Goal: Task Accomplishment & Management: Complete application form

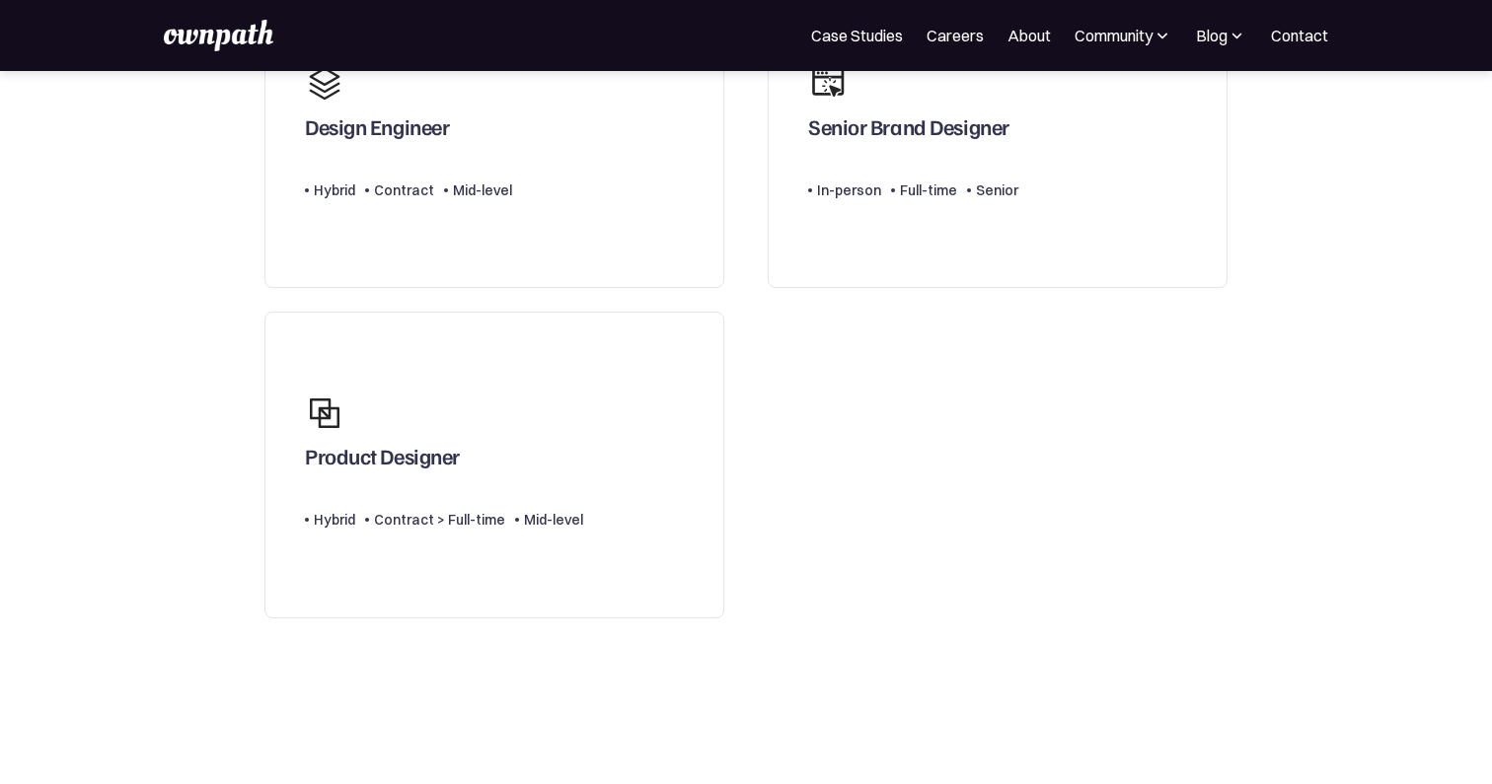
scroll to position [269, 0]
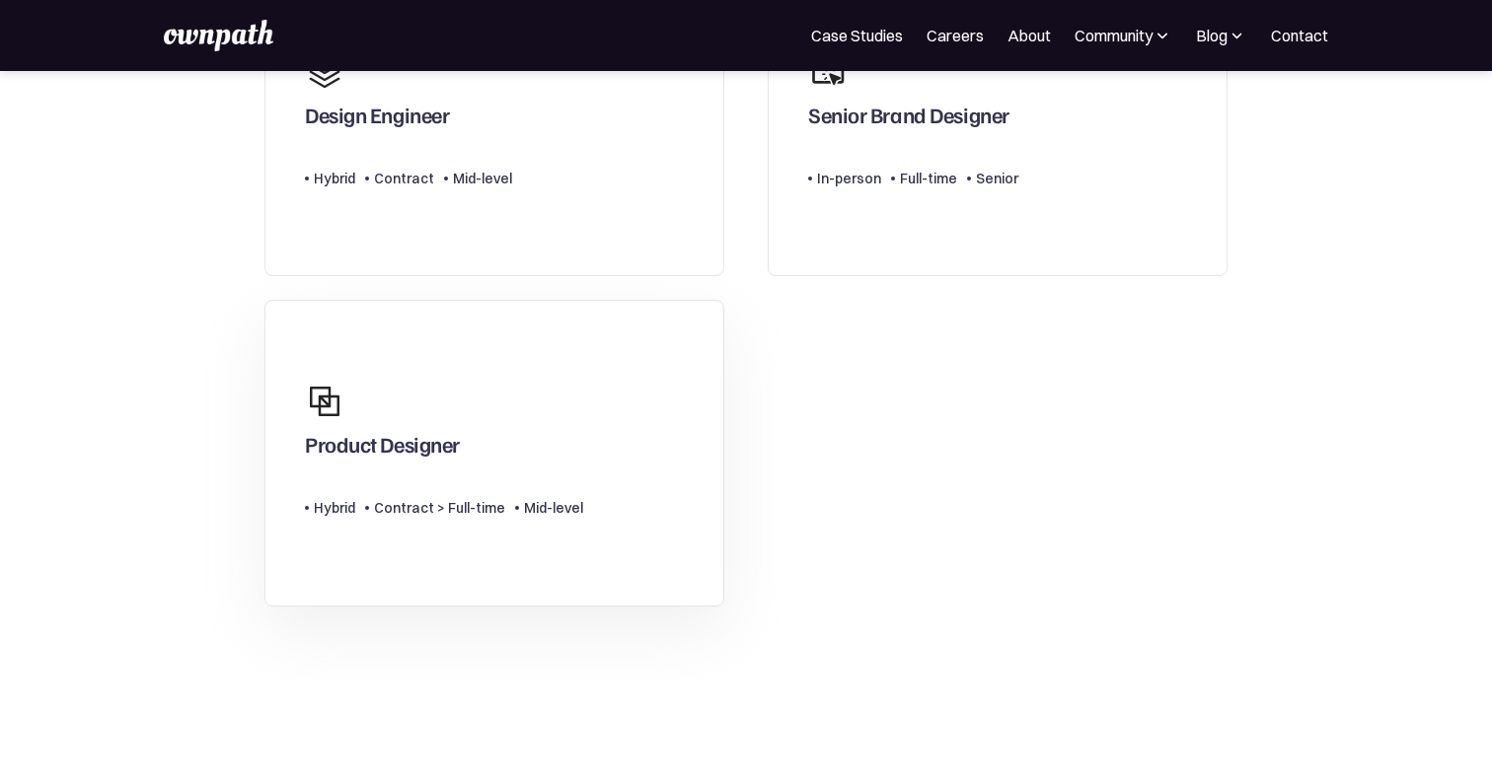
click at [557, 480] on div "Type Level Hybrid Contract > Full-time Mid-level" at bounding box center [444, 499] width 278 height 39
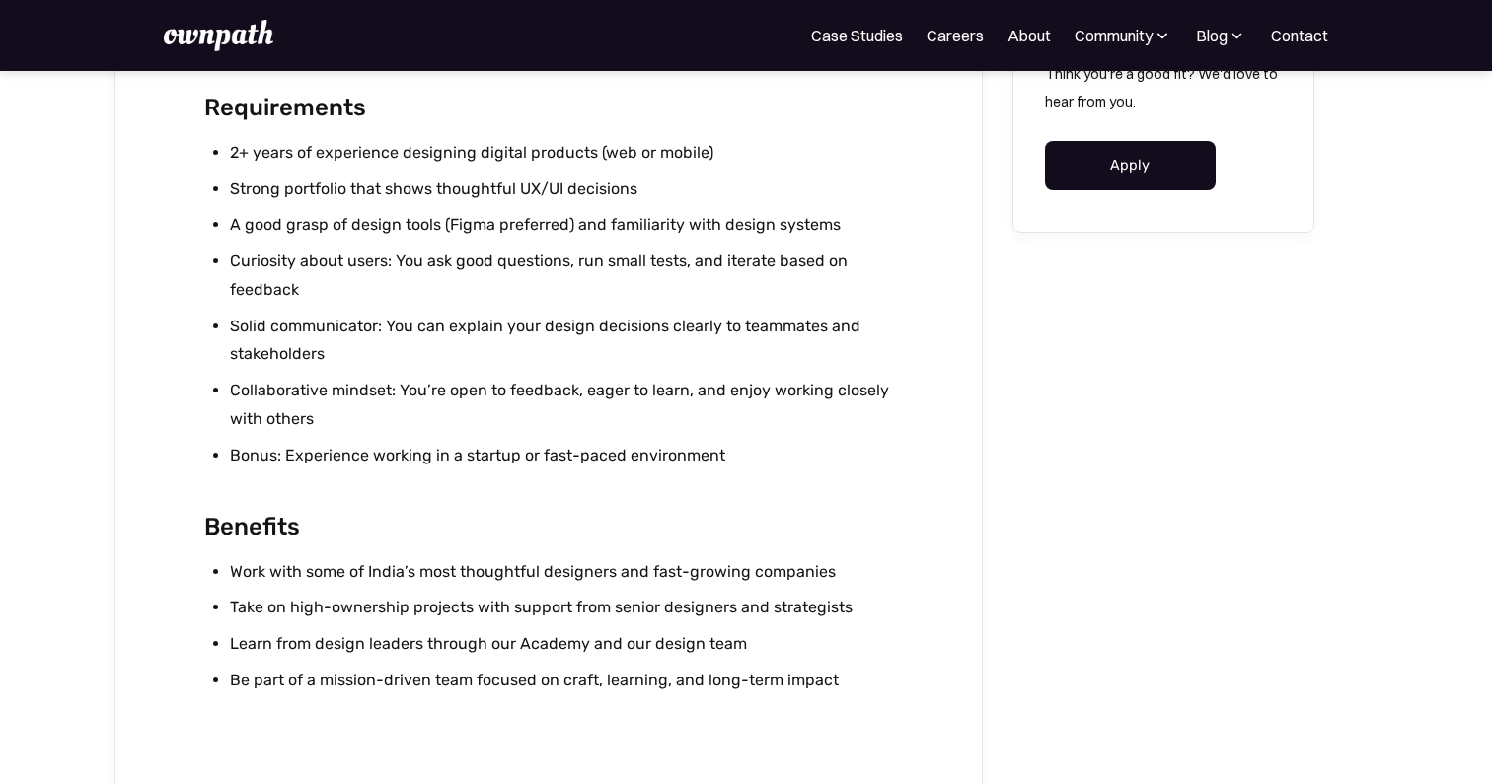
scroll to position [1890, 0]
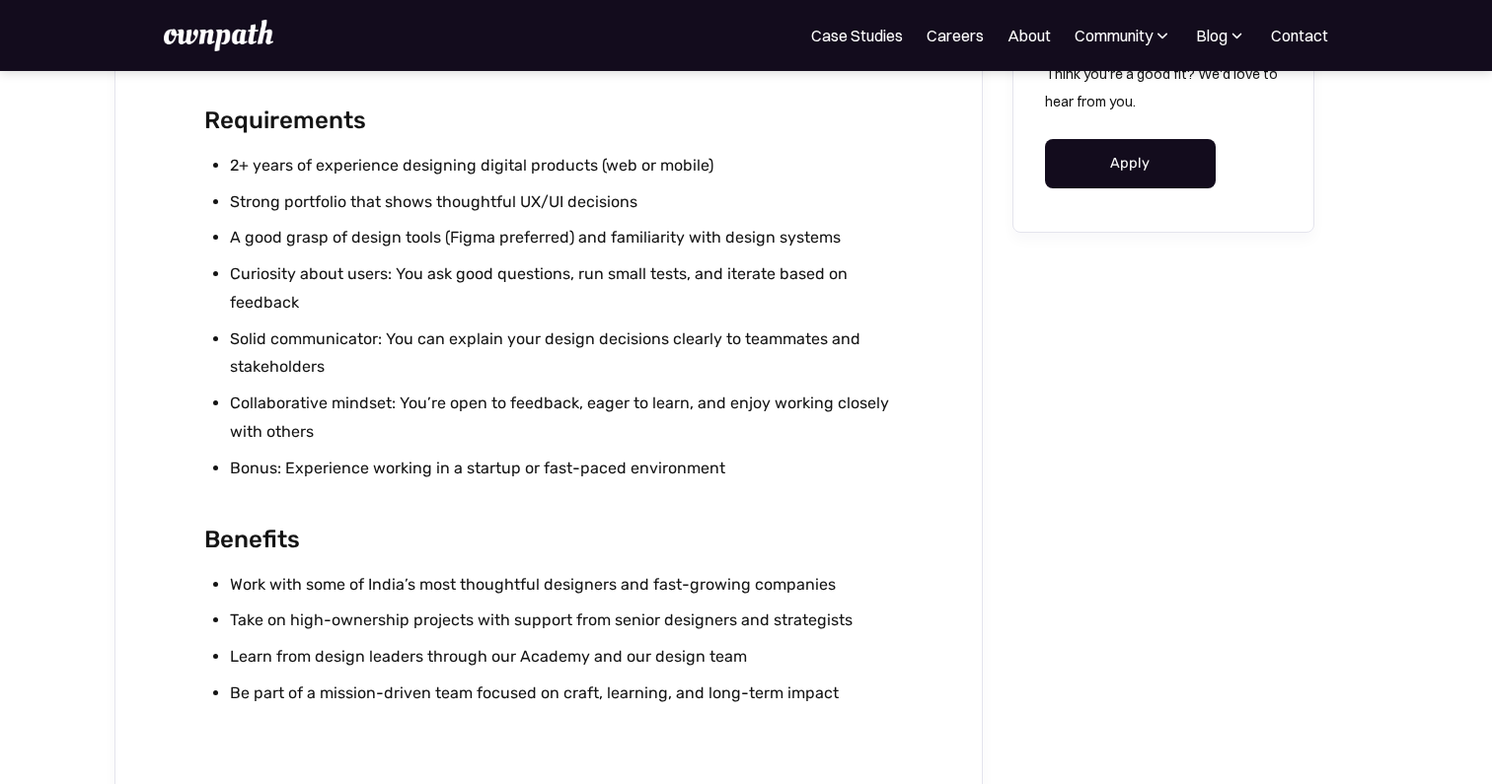
click at [1119, 168] on link "Apply" at bounding box center [1130, 163] width 171 height 49
